Goal: Check status

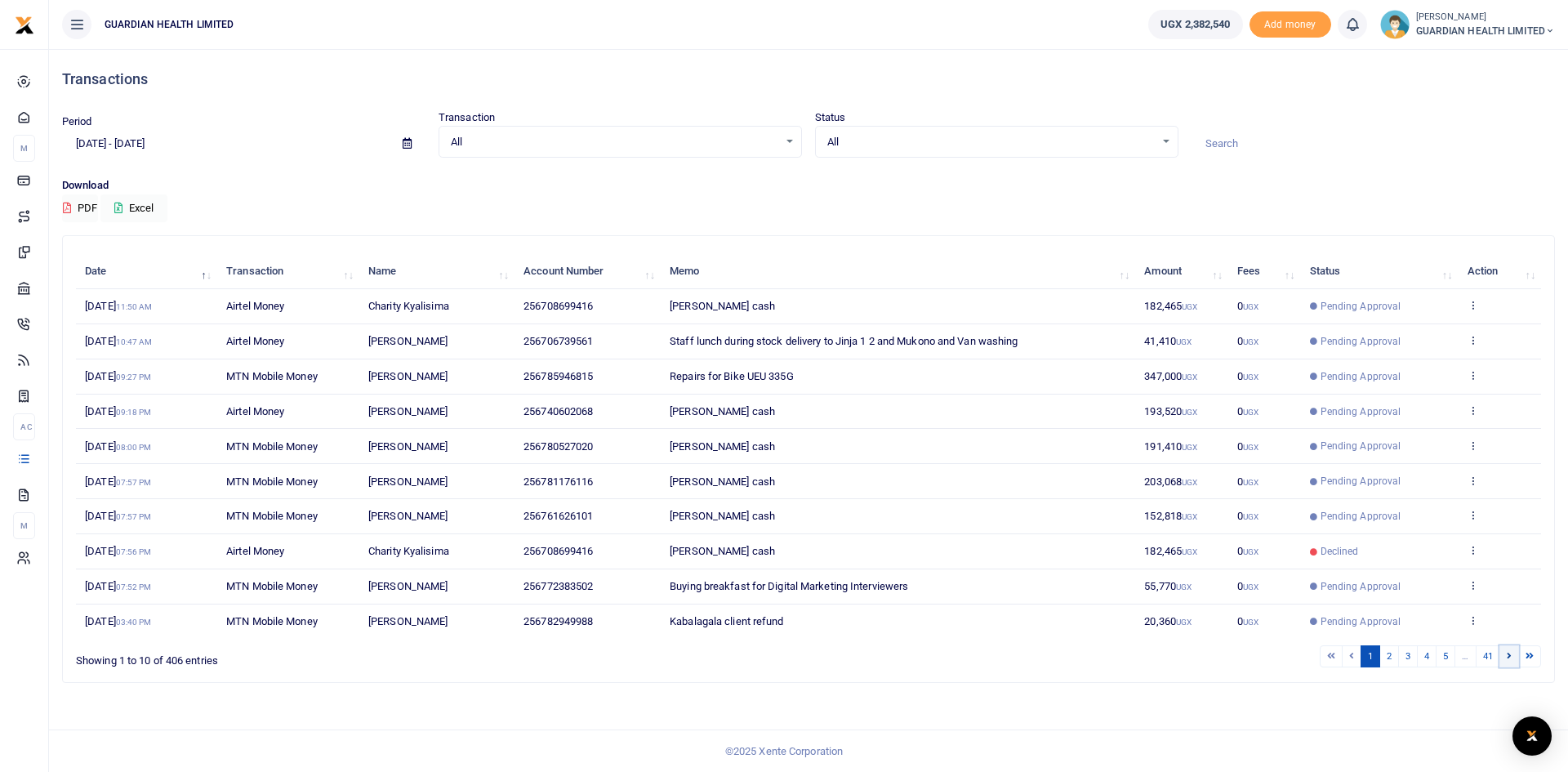
click at [1509, 661] on link at bounding box center [1509, 657] width 20 height 22
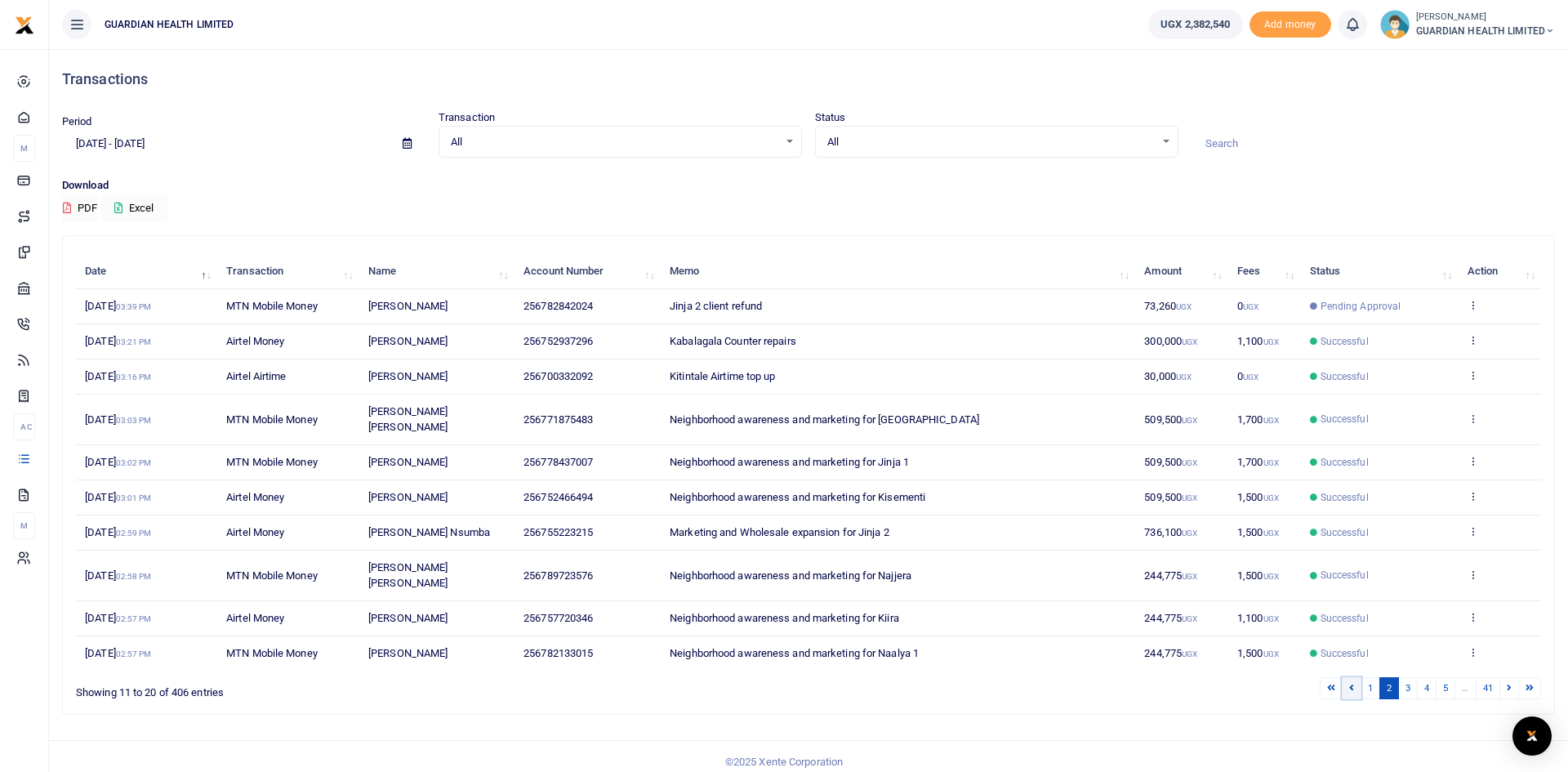
click at [1357, 677] on link at bounding box center [1351, 688] width 20 height 22
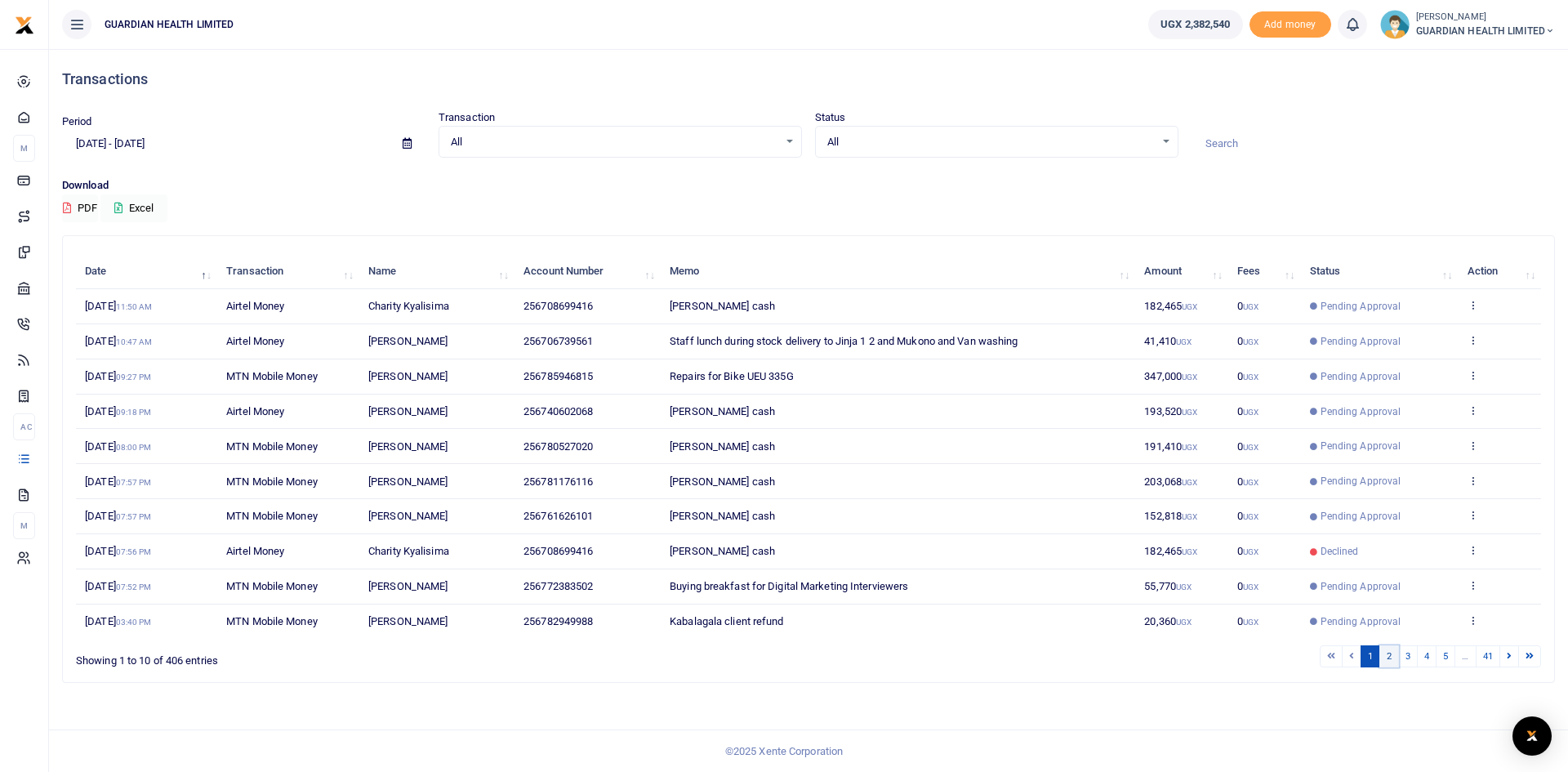
click at [1392, 657] on link "2" at bounding box center [1389, 657] width 20 height 22
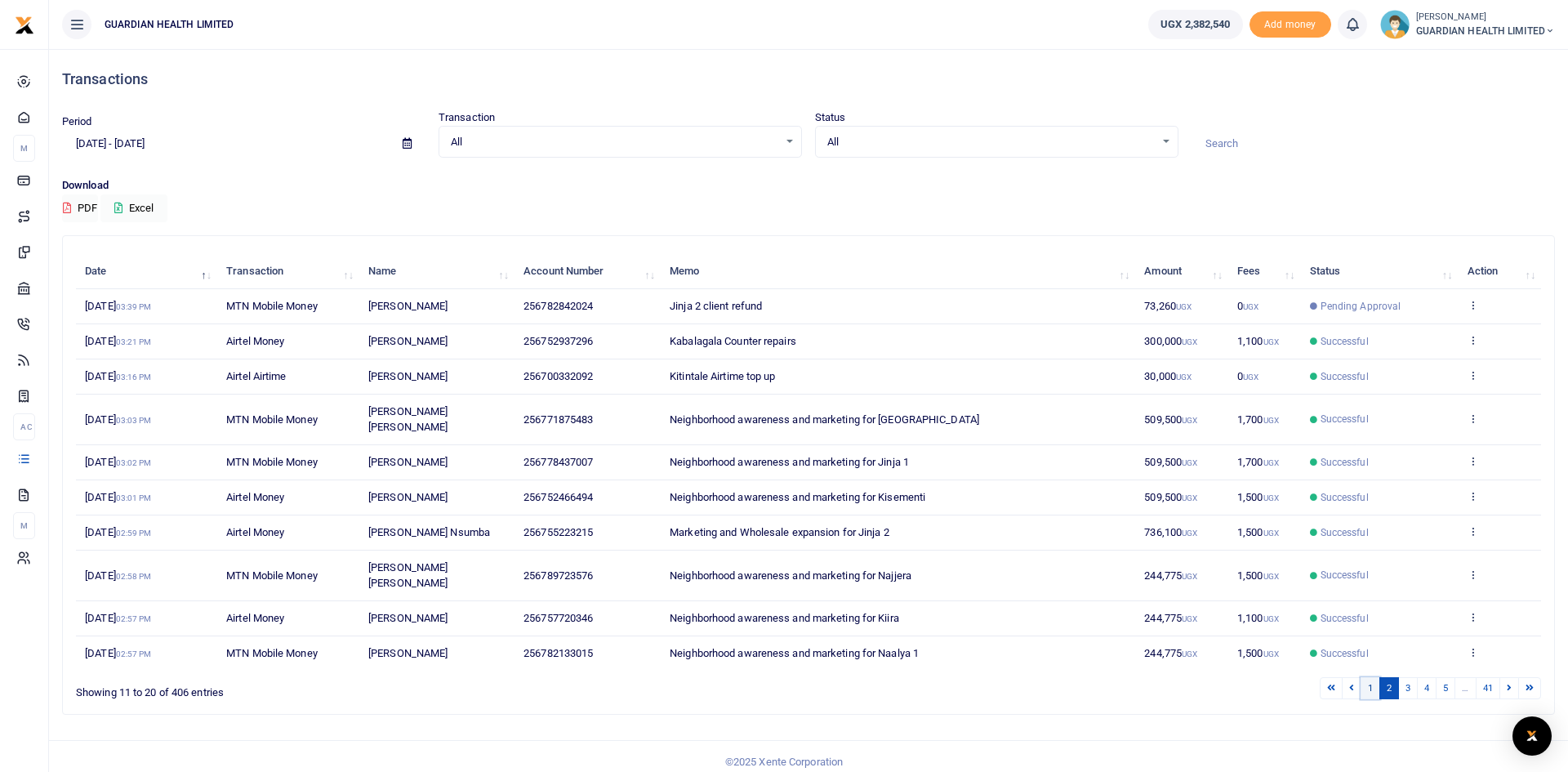
click at [1366, 677] on link "1" at bounding box center [1370, 688] width 20 height 22
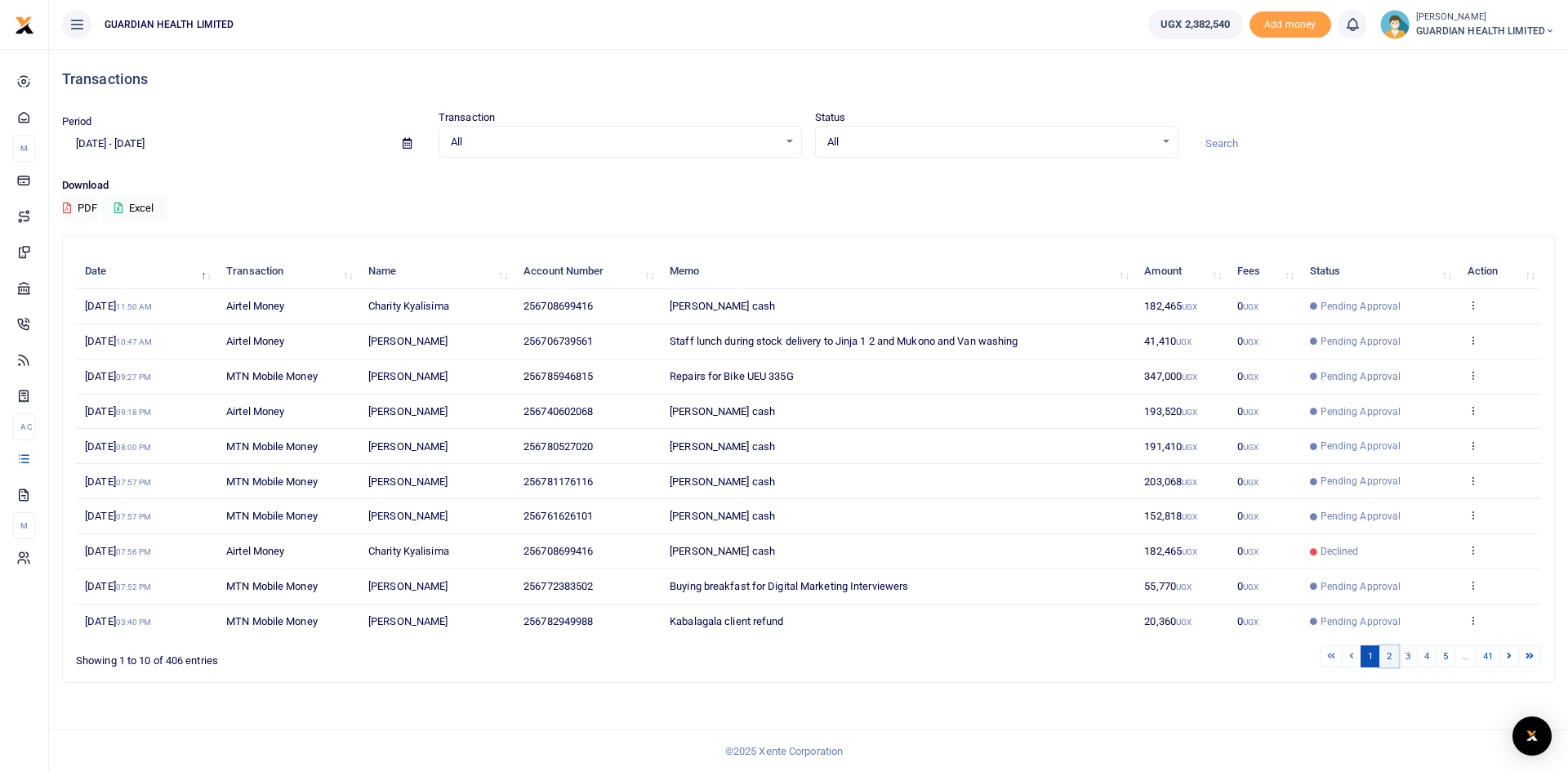
click at [1384, 654] on link "2" at bounding box center [1389, 657] width 20 height 22
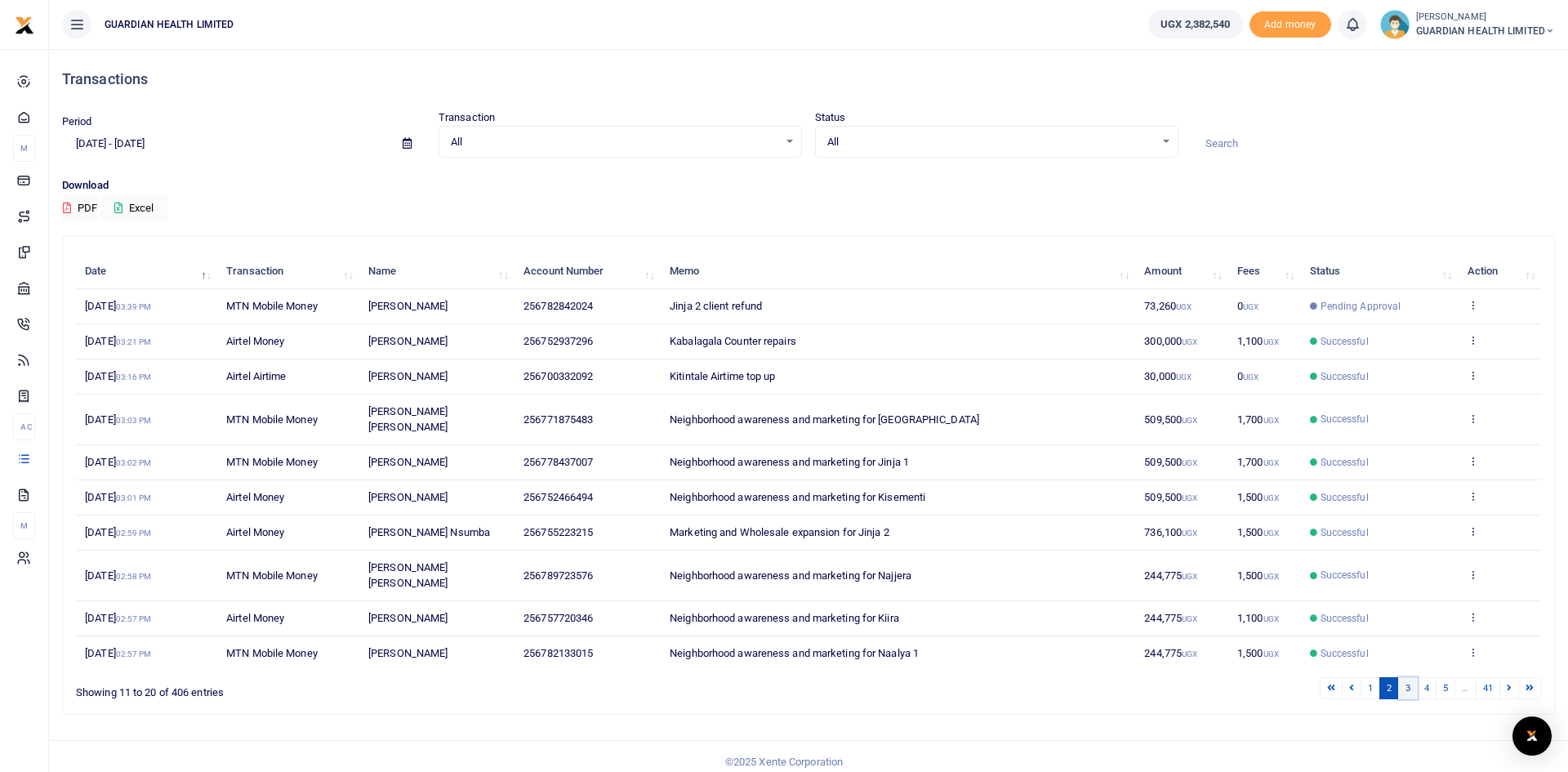
click at [1404, 677] on link "3" at bounding box center [1407, 688] width 20 height 22
